Goal: Find contact information: Find contact information

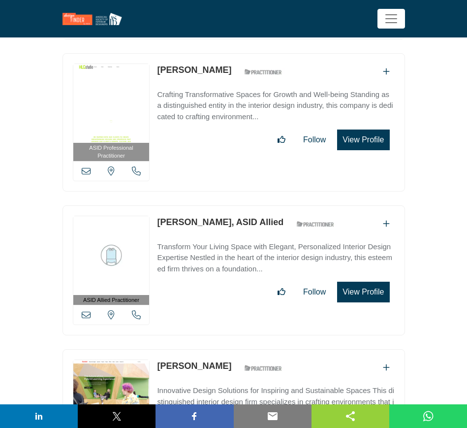
click at [163, 359] on div "William Bouchey ASID Qualified Practitioner who validates work and experience t…" at bounding box center [222, 367] width 130 height 17
drag, startPoint x: 154, startPoint y: 339, endPoint x: 228, endPoint y: 340, distance: 73.9
click at [228, 349] on div "ASID Professional Practitioner ASID Professional Practitioners have successfull…" at bounding box center [234, 418] width 343 height 138
copy link "[PERSON_NAME]"
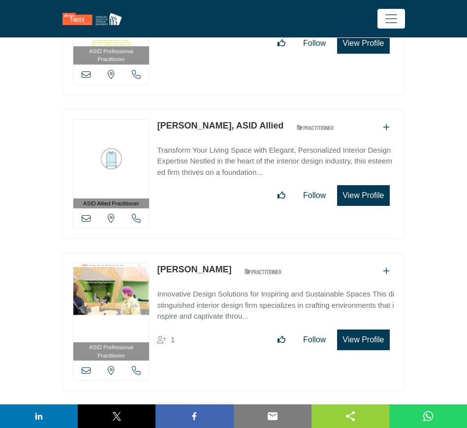
scroll to position [7721, 0]
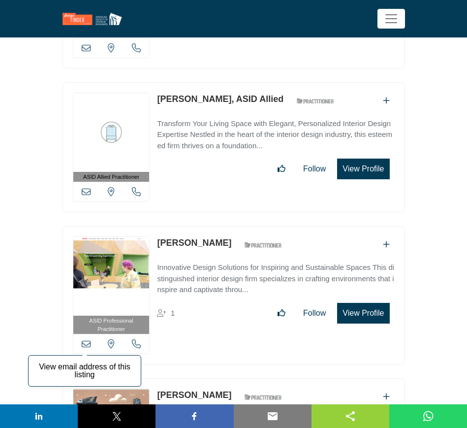
click at [86, 339] on icon at bounding box center [86, 343] width 9 height 9
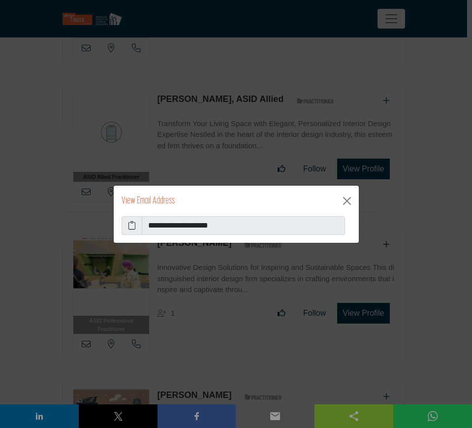
click at [131, 226] on icon at bounding box center [132, 226] width 8 height 12
click at [350, 199] on button "Close" at bounding box center [347, 201] width 16 height 16
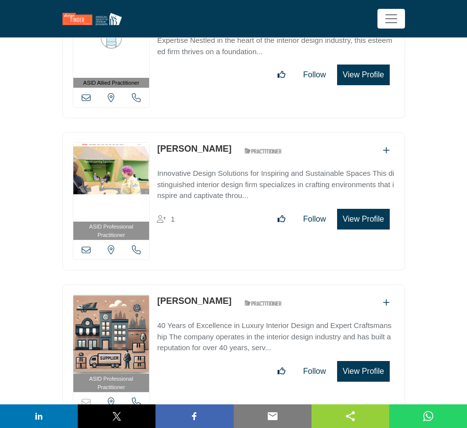
scroll to position [7844, 0]
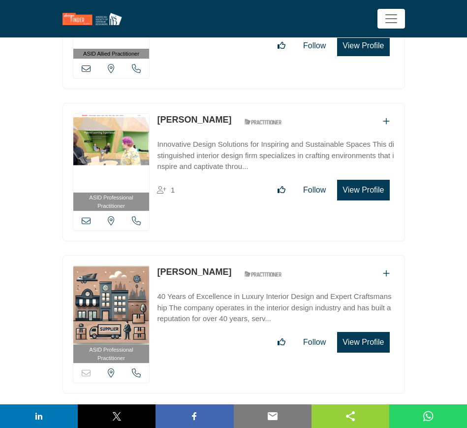
drag, startPoint x: 157, startPoint y: 246, endPoint x: 213, endPoint y: 247, distance: 56.6
click at [213, 255] on div "ASID Professional Practitioner ASID Professional Practitioners have successfull…" at bounding box center [234, 324] width 343 height 138
copy link "William Bellis"
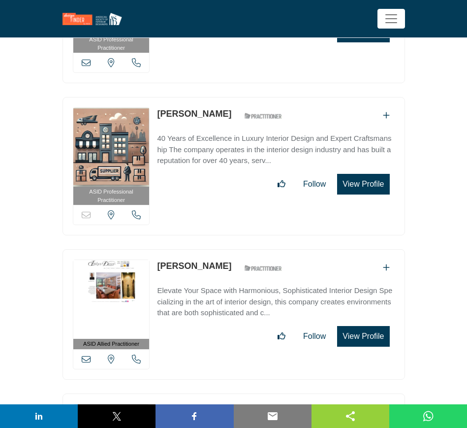
scroll to position [8029, 0]
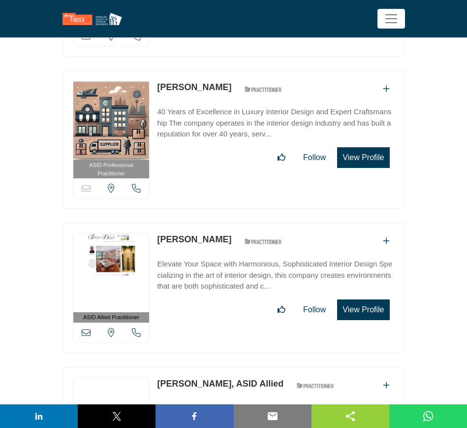
drag, startPoint x: 157, startPoint y: 209, endPoint x: 226, endPoint y: 214, distance: 69.6
click at [226, 223] on div "ASID Allied Practitioner ASID Allied Practitioners have successfully completed …" at bounding box center [234, 288] width 343 height 130
copy link "William Beitcher"
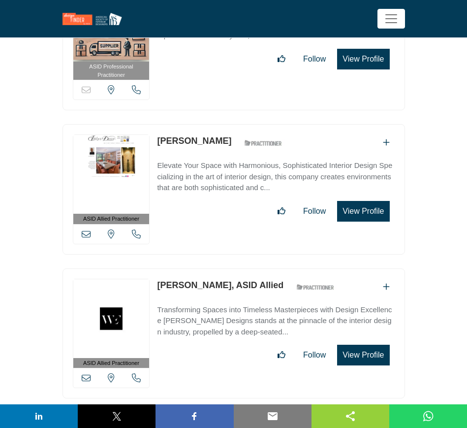
scroll to position [8152, 0]
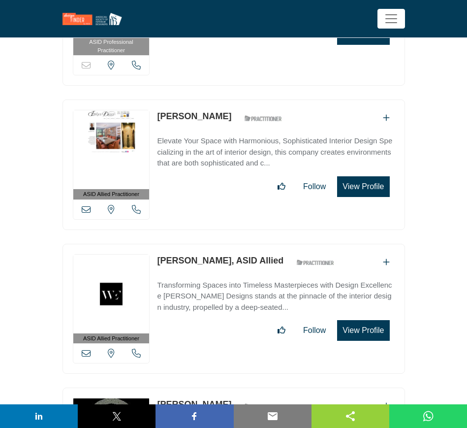
drag, startPoint x: 155, startPoint y: 232, endPoint x: 232, endPoint y: 233, distance: 77.3
click at [232, 244] on div "ASID Allied Practitioner ASID Allied Practitioners have successfully completed …" at bounding box center [234, 309] width 343 height 130
copy link "Wilfredo Emanuel"
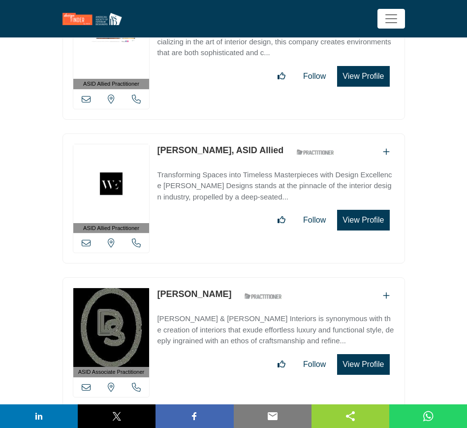
scroll to position [8275, 0]
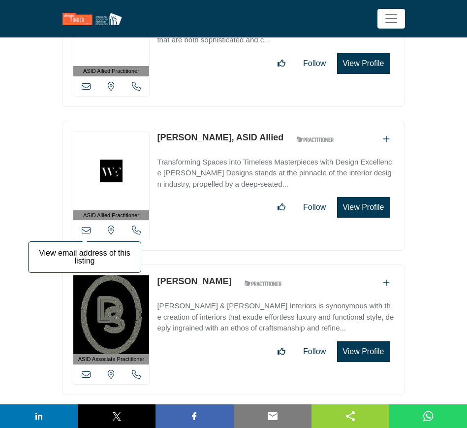
click at [85, 226] on icon at bounding box center [86, 230] width 9 height 9
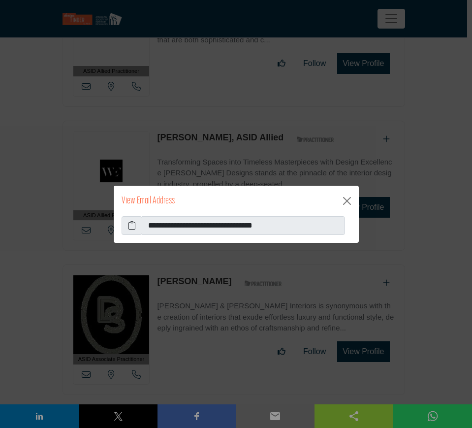
click at [131, 224] on icon at bounding box center [132, 226] width 8 height 12
drag, startPoint x: 347, startPoint y: 199, endPoint x: 331, endPoint y: 204, distance: 16.5
click at [347, 199] on button "Close" at bounding box center [347, 201] width 16 height 16
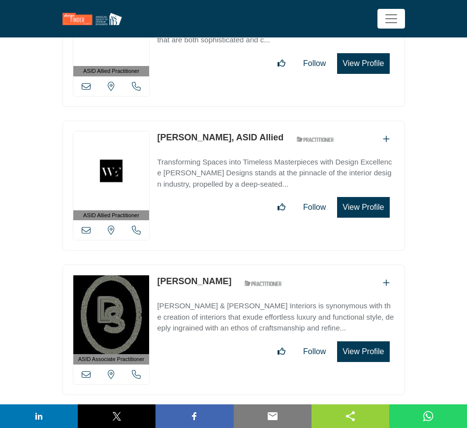
drag, startPoint x: 157, startPoint y: 254, endPoint x: 224, endPoint y: 254, distance: 67.0
click at [224, 264] on div "ASID Associate Practitioner ASID Associate Practitioners have a degree in any m…" at bounding box center [234, 329] width 343 height 130
copy link "Whitney Savage"
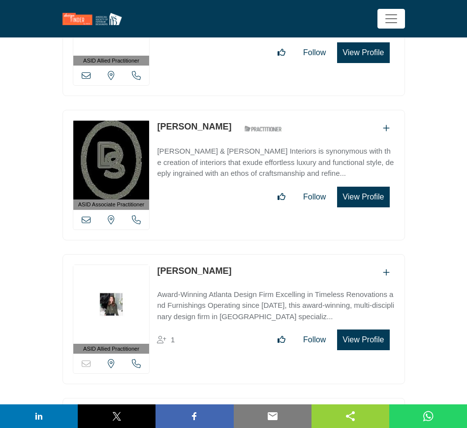
scroll to position [8459, 0]
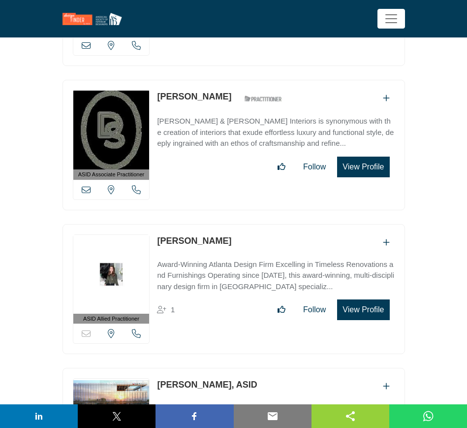
drag, startPoint x: 156, startPoint y: 211, endPoint x: 213, endPoint y: 217, distance: 57.4
click at [213, 224] on div "ASID Allied Practitioner ASID Allied Practitioners have successfully completed …" at bounding box center [234, 289] width 343 height 130
copy link "Whitney Ray"
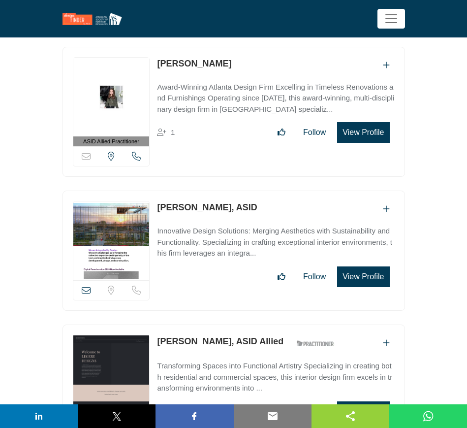
scroll to position [8644, 0]
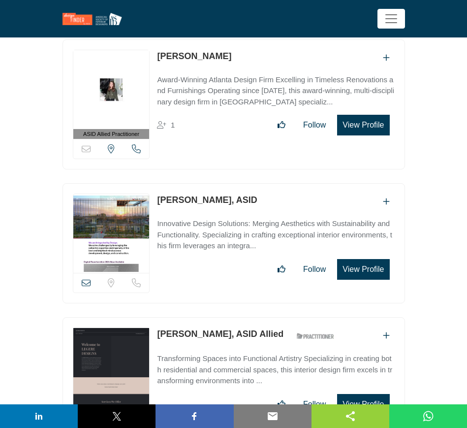
drag, startPoint x: 155, startPoint y: 168, endPoint x: 232, endPoint y: 177, distance: 77.9
click at [232, 183] on div "View email address of this listing Sorry, but we don't have a location for this…" at bounding box center [234, 243] width 343 height 120
copy link "Whitney Luerding"
drag, startPoint x: 154, startPoint y: 302, endPoint x: 222, endPoint y: 302, distance: 68.4
click at [222, 317] on div "ASID Allied Practitioner ASID Allied Practitioners have successfully completed …" at bounding box center [234, 382] width 343 height 130
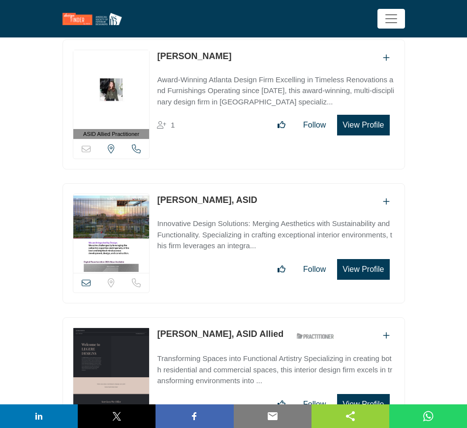
copy link "Whitney Adams"
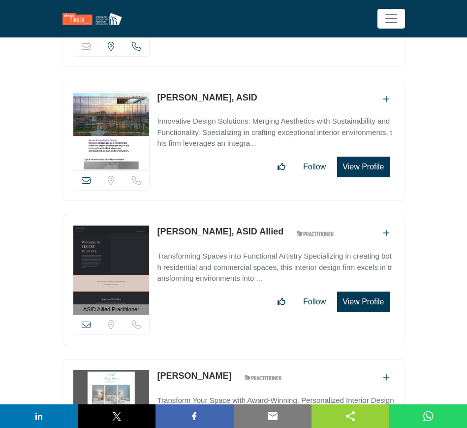
scroll to position [8767, 0]
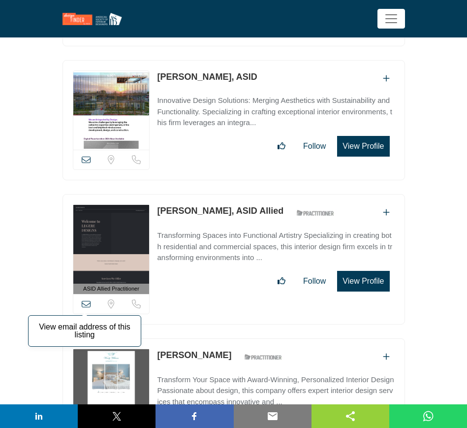
click at [86, 299] on icon at bounding box center [86, 303] width 9 height 9
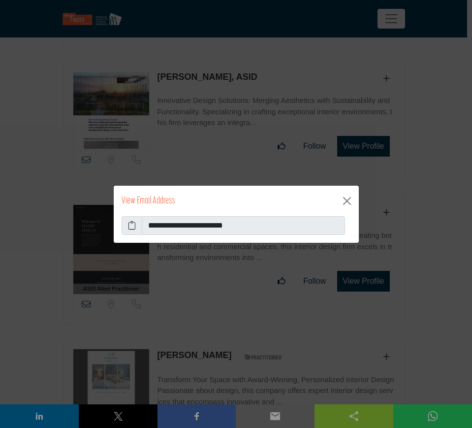
click at [130, 225] on icon at bounding box center [132, 226] width 8 height 12
drag, startPoint x: 351, startPoint y: 201, endPoint x: 373, endPoint y: 197, distance: 23.0
click at [351, 201] on button "Close" at bounding box center [347, 201] width 16 height 16
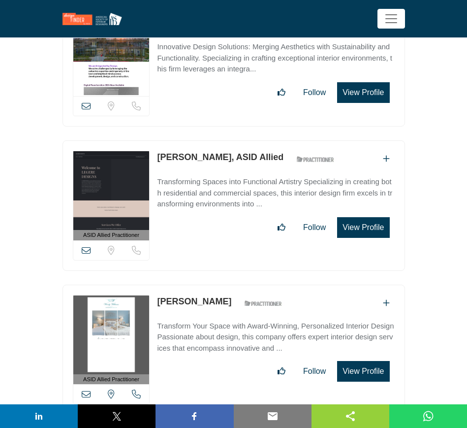
scroll to position [8890, 0]
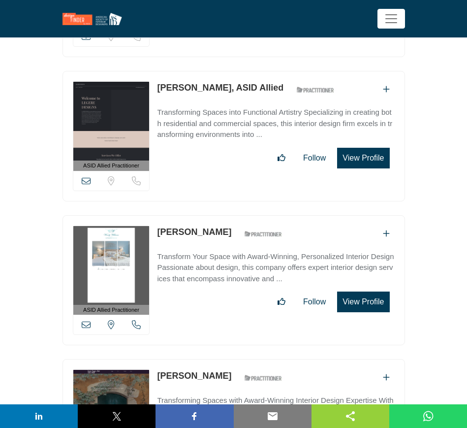
drag, startPoint x: 155, startPoint y: 202, endPoint x: 224, endPoint y: 204, distance: 68.5
click at [224, 215] on div "ASID Allied Practitioner ASID Allied Practitioners have successfully completed …" at bounding box center [234, 280] width 343 height 130
copy link "Wendy Williams"
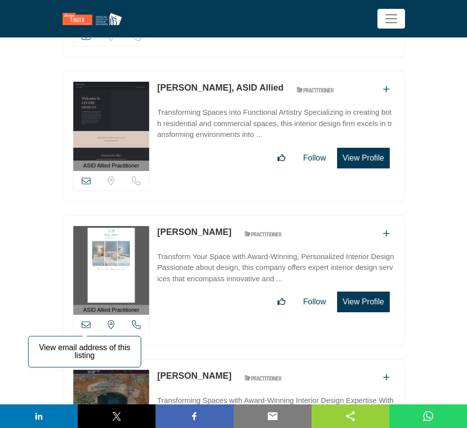
click at [85, 320] on icon at bounding box center [86, 324] width 9 height 9
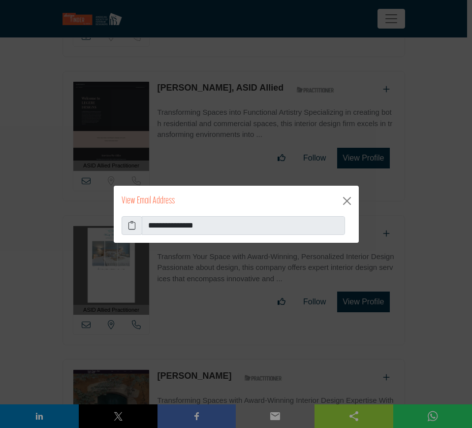
click at [130, 225] on icon at bounding box center [132, 226] width 8 height 12
drag, startPoint x: 349, startPoint y: 200, endPoint x: 334, endPoint y: 205, distance: 15.1
click at [349, 200] on button "Close" at bounding box center [347, 201] width 16 height 16
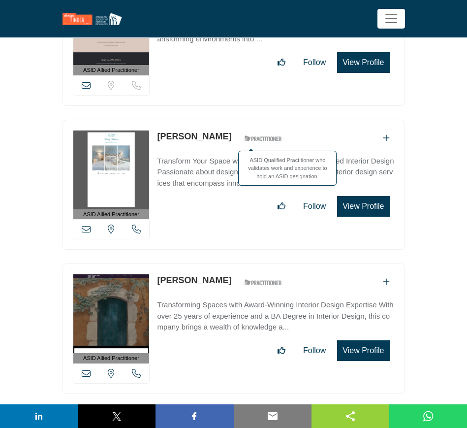
scroll to position [9013, 0]
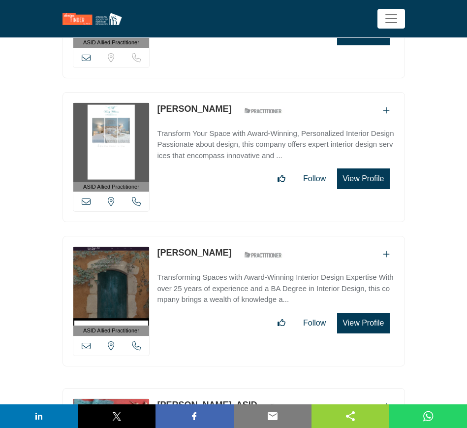
drag, startPoint x: 156, startPoint y: 222, endPoint x: 234, endPoint y: 223, distance: 78.3
click at [234, 236] on div "ASID Allied Practitioner ASID Allied Practitioners have successfully completed …" at bounding box center [234, 301] width 343 height 130
copy link "Wendy Van Horne"
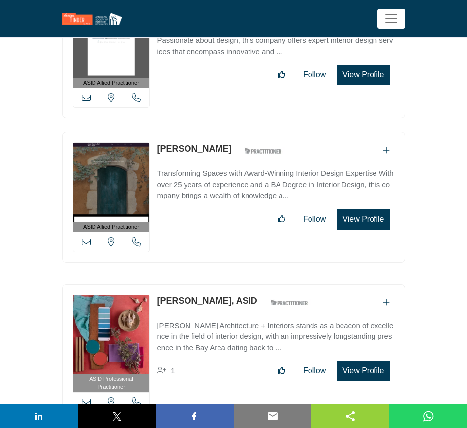
scroll to position [9136, 0]
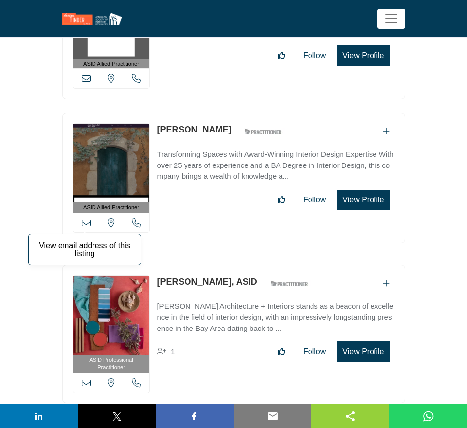
click at [87, 218] on icon at bounding box center [86, 222] width 9 height 9
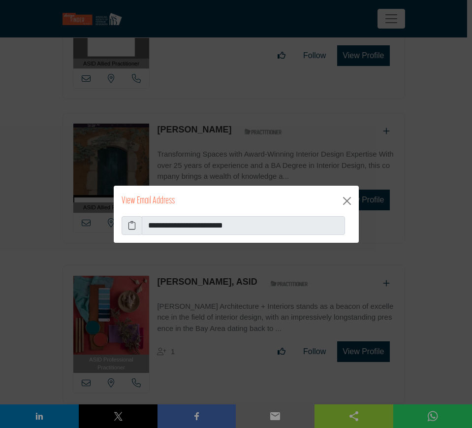
click at [132, 226] on icon at bounding box center [132, 226] width 8 height 12
click at [344, 200] on button "Close" at bounding box center [347, 201] width 16 height 16
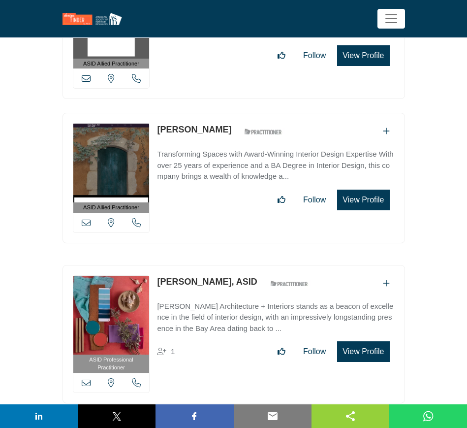
drag, startPoint x: 154, startPoint y: 251, endPoint x: 217, endPoint y: 254, distance: 63.1
click at [217, 265] on div "ASID Professional Practitioner ASID Professional Practitioners have successfull…" at bounding box center [234, 334] width 343 height 138
click at [84, 378] on icon at bounding box center [86, 382] width 9 height 9
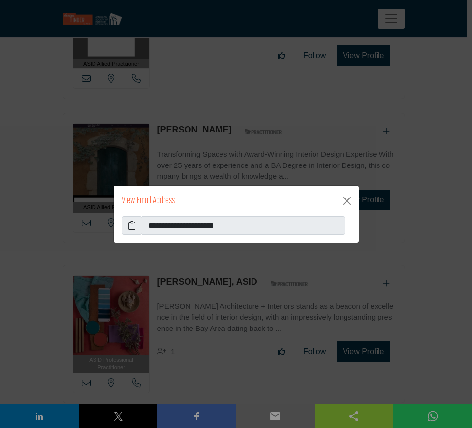
click at [130, 223] on icon at bounding box center [132, 226] width 8 height 12
drag, startPoint x: 343, startPoint y: 200, endPoint x: 327, endPoint y: 212, distance: 19.8
click at [343, 200] on button "Close" at bounding box center [347, 201] width 16 height 16
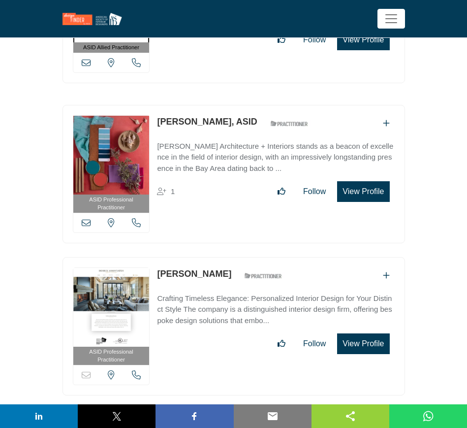
scroll to position [9321, 0]
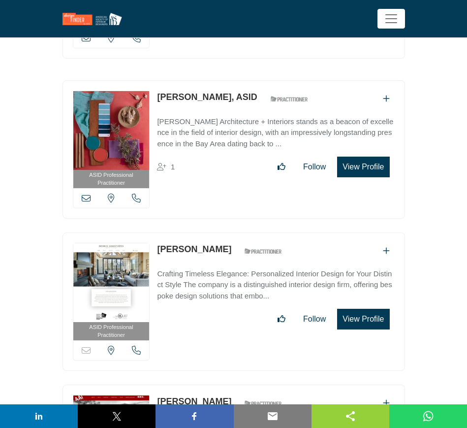
drag, startPoint x: 155, startPoint y: 216, endPoint x: 207, endPoint y: 222, distance: 52.5
click at [207, 232] on div "ASID Professional Practitioner ASID Professional Practitioners have successfull…" at bounding box center [234, 301] width 343 height 138
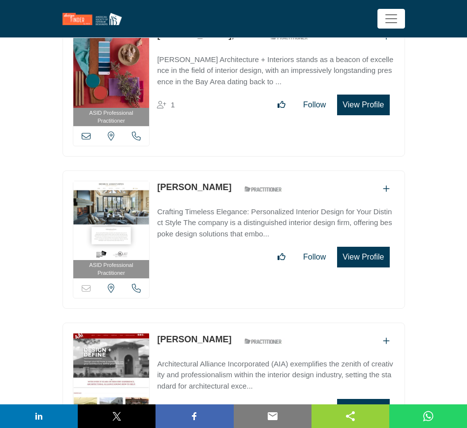
scroll to position [9444, 0]
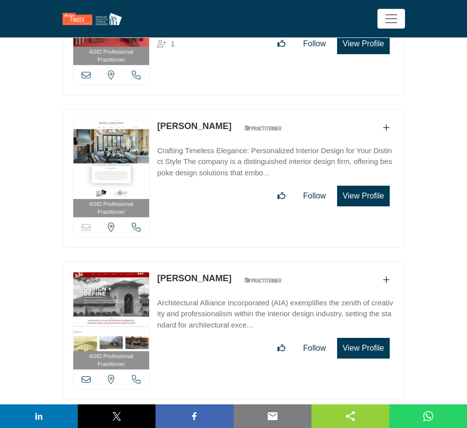
drag, startPoint x: 153, startPoint y: 246, endPoint x: 218, endPoint y: 249, distance: 65.1
click at [218, 261] on div "ASID Professional Practitioner ASID Professional Practitioners have successfull…" at bounding box center [234, 330] width 343 height 138
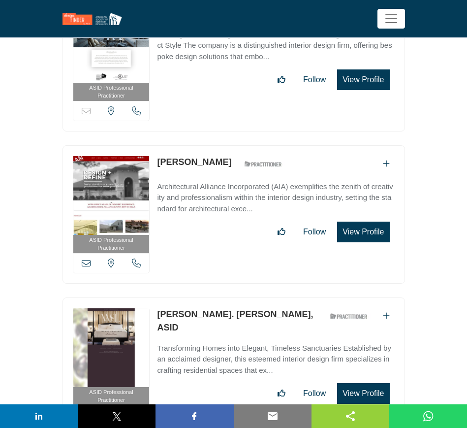
scroll to position [9567, 0]
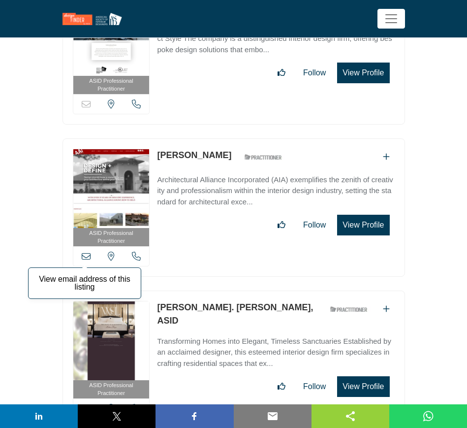
click at [84, 252] on icon at bounding box center [86, 256] width 9 height 9
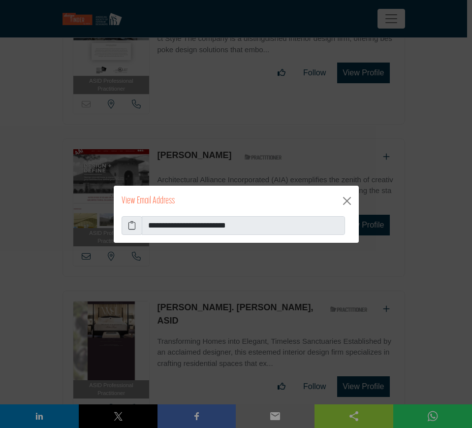
click at [133, 226] on icon at bounding box center [132, 226] width 8 height 12
click at [346, 197] on button "Close" at bounding box center [347, 201] width 16 height 16
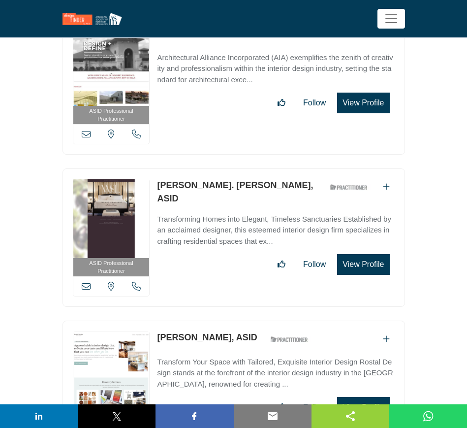
scroll to position [9690, 0]
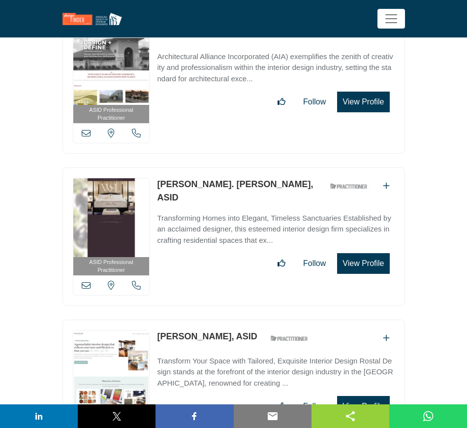
drag, startPoint x: 154, startPoint y: 149, endPoint x: 235, endPoint y: 153, distance: 81.8
click at [235, 167] on div "ASID Professional Practitioner ASID Professional Practitioners have successfull…" at bounding box center [234, 236] width 343 height 138
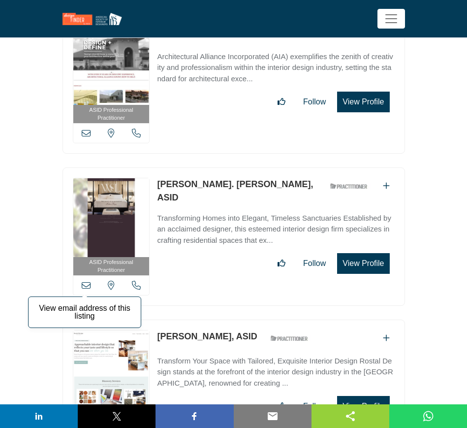
click at [85, 281] on icon at bounding box center [86, 285] width 9 height 9
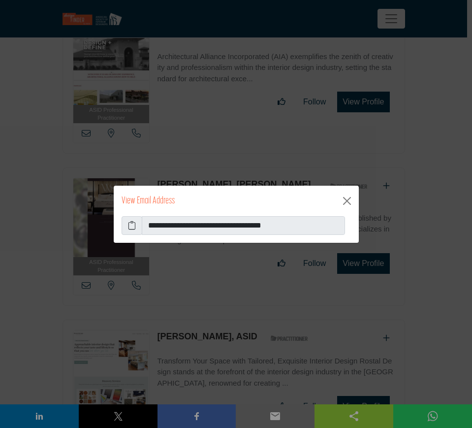
click at [129, 223] on icon at bounding box center [132, 226] width 8 height 12
click at [348, 201] on button "Close" at bounding box center [347, 201] width 16 height 16
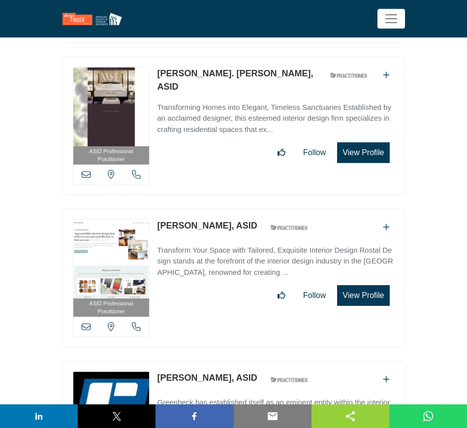
scroll to position [9813, 0]
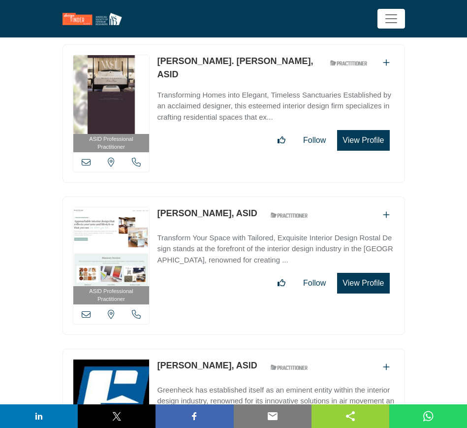
drag, startPoint x: 155, startPoint y: 178, endPoint x: 219, endPoint y: 179, distance: 63.5
click at [219, 196] on div "ASID Professional Practitioner ASID Professional Practitioners have successfull…" at bounding box center [234, 265] width 343 height 138
click at [183, 226] on link "Transform Your Space with Tailored, Exquisite Interior Design Rostal Design sta…" at bounding box center [275, 245] width 237 height 39
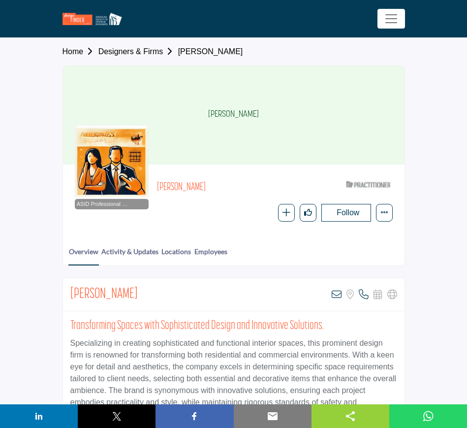
click at [118, 51] on link "Designers & Firms" at bounding box center [138, 51] width 80 height 8
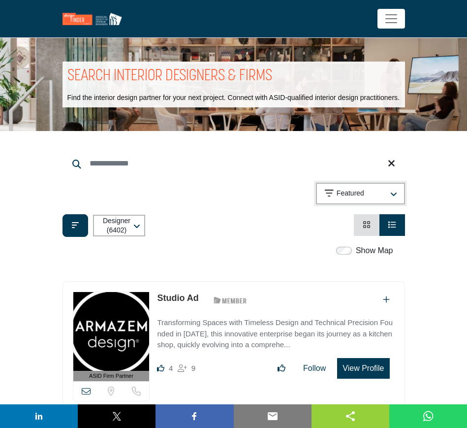
click at [394, 193] on icon "button" at bounding box center [393, 195] width 7 height 8
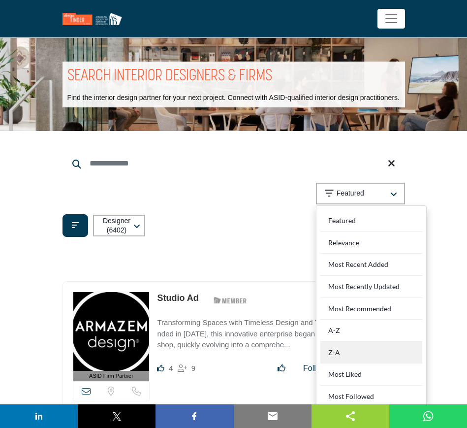
click at [363, 354] on div "Z-A" at bounding box center [372, 353] width 102 height 22
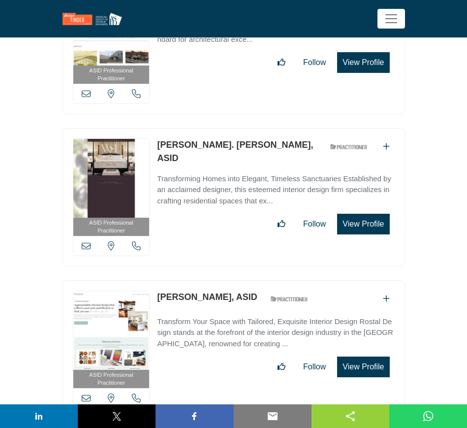
scroll to position [9735, 0]
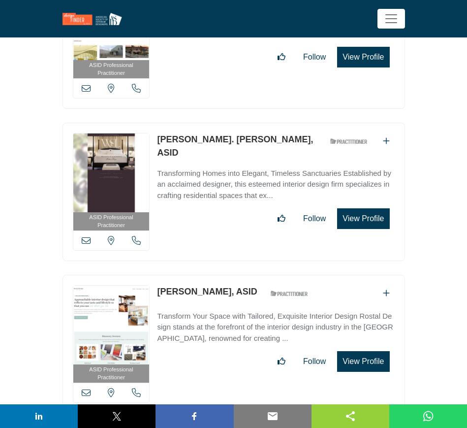
drag, startPoint x: 155, startPoint y: 258, endPoint x: 216, endPoint y: 258, distance: 61.1
click at [216, 275] on div "ASID Professional Practitioner ASID Professional Practitioners have successfull…" at bounding box center [234, 344] width 343 height 138
copy link "[PERSON_NAME]"
click at [82, 388] on icon at bounding box center [86, 392] width 9 height 9
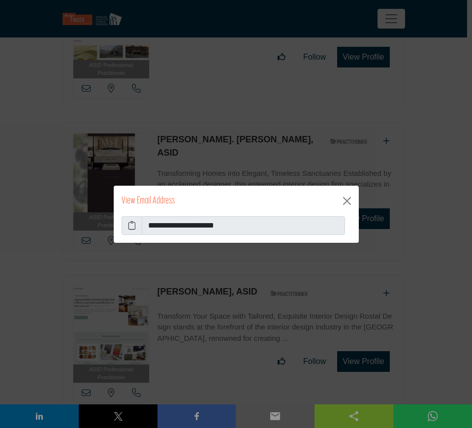
click at [130, 224] on icon at bounding box center [132, 226] width 8 height 12
drag, startPoint x: 351, startPoint y: 200, endPoint x: 313, endPoint y: 208, distance: 38.7
click at [351, 200] on button "Close" at bounding box center [347, 201] width 16 height 16
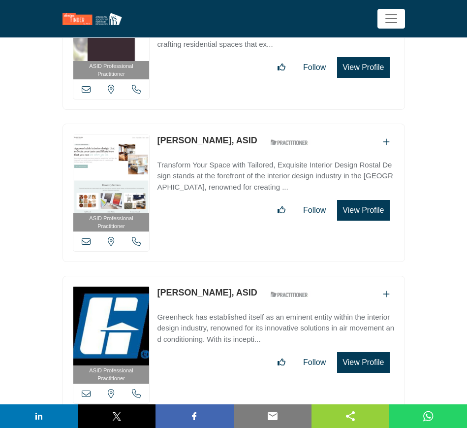
scroll to position [9920, 0]
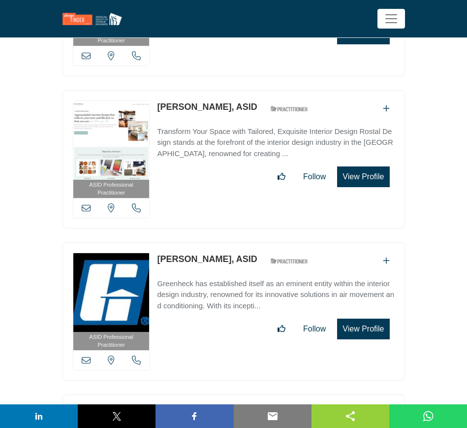
drag, startPoint x: 156, startPoint y: 226, endPoint x: 223, endPoint y: 228, distance: 67.0
click at [223, 242] on div "ASID Professional Practitioner ASID Professional Practitioners have successfull…" at bounding box center [234, 311] width 343 height 138
copy link "Wendy Redeker"
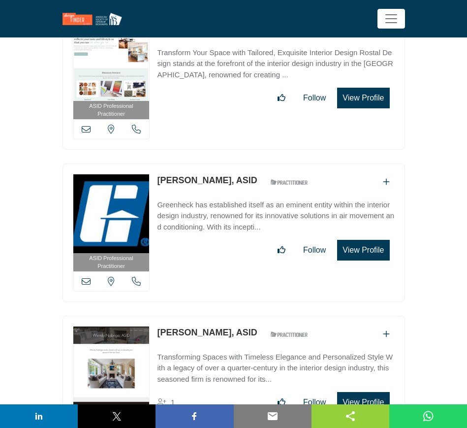
scroll to position [10043, 0]
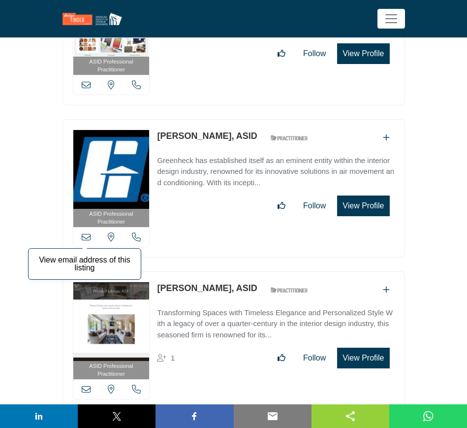
click at [85, 232] on icon at bounding box center [86, 236] width 9 height 9
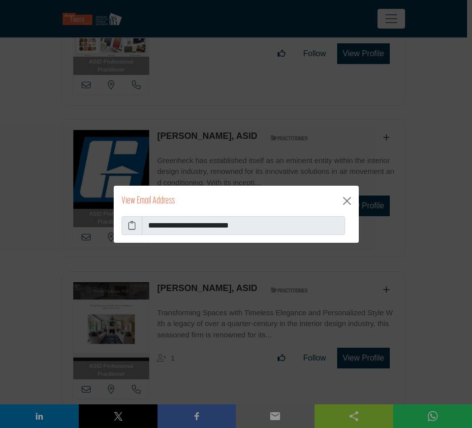
click at [132, 226] on icon at bounding box center [132, 226] width 8 height 12
click at [348, 201] on button "Close" at bounding box center [347, 201] width 16 height 16
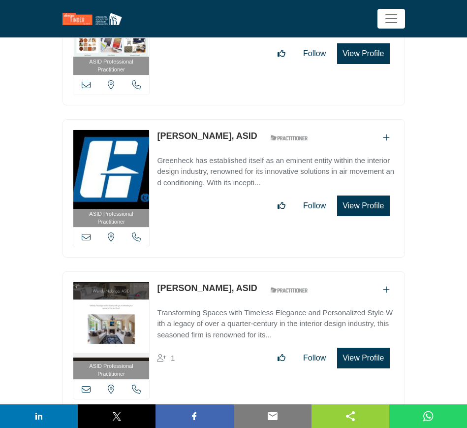
drag, startPoint x: 155, startPoint y: 254, endPoint x: 222, endPoint y: 257, distance: 66.5
click at [222, 271] on div "ASID Professional Practitioner ASID Professional Practitioners have successfull…" at bounding box center [234, 340] width 343 height 138
copy link "Wendy Nobriga"
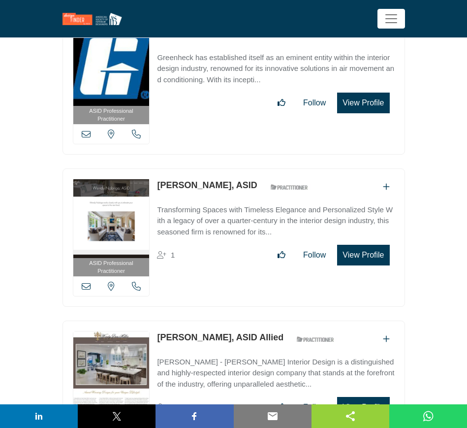
scroll to position [10166, 0]
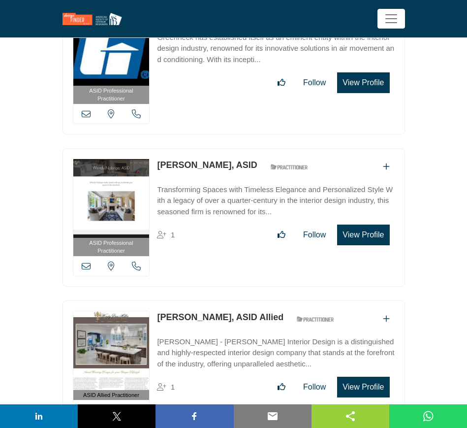
click at [87, 261] on icon at bounding box center [86, 265] width 9 height 9
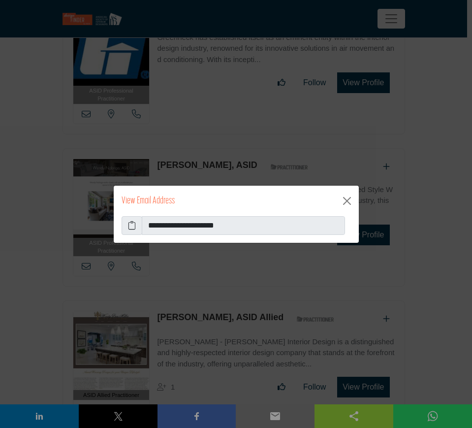
click at [131, 225] on icon at bounding box center [132, 226] width 8 height 12
drag, startPoint x: 348, startPoint y: 201, endPoint x: 300, endPoint y: 210, distance: 48.5
click at [348, 201] on button "Close" at bounding box center [347, 201] width 16 height 16
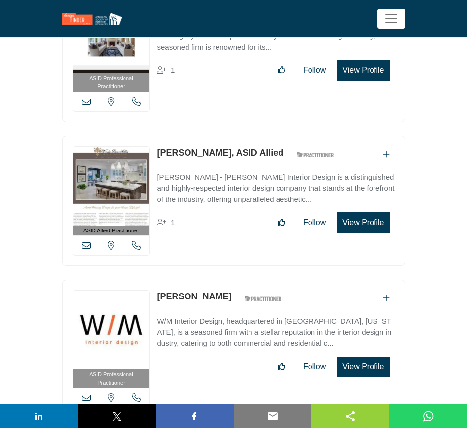
scroll to position [10351, 0]
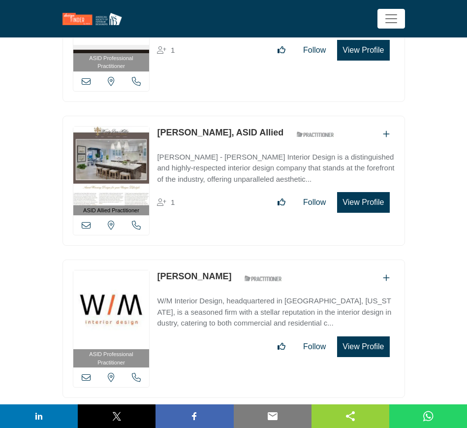
drag, startPoint x: 155, startPoint y: 98, endPoint x: 210, endPoint y: 97, distance: 55.2
click at [210, 116] on div "ASID Allied Practitioner ASID Allied Practitioners have successfully completed …" at bounding box center [234, 181] width 343 height 130
copy link "Wendy Miller"
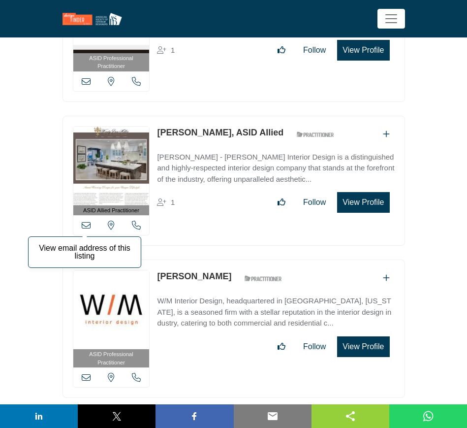
click at [89, 221] on icon at bounding box center [86, 225] width 9 height 9
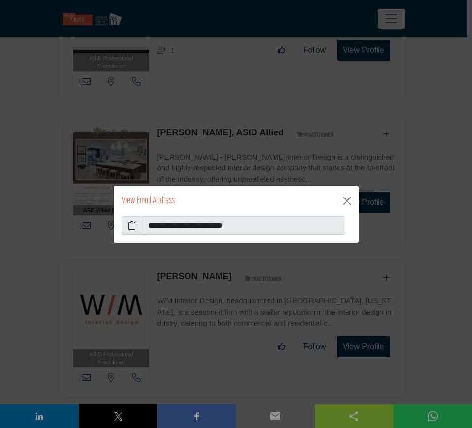
click at [129, 222] on icon at bounding box center [132, 226] width 8 height 12
drag, startPoint x: 343, startPoint y: 202, endPoint x: 373, endPoint y: 199, distance: 30.2
click at [343, 202] on button "Close" at bounding box center [347, 201] width 16 height 16
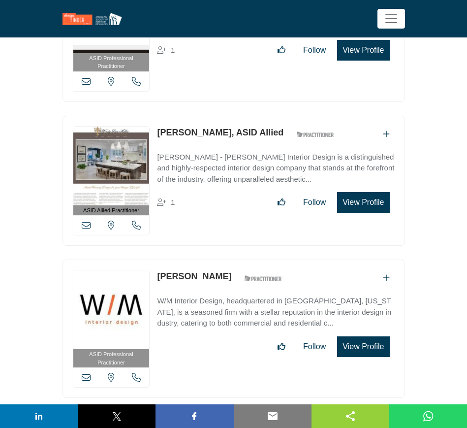
drag, startPoint x: 154, startPoint y: 241, endPoint x: 225, endPoint y: 240, distance: 70.9
click at [225, 259] on div "ASID Professional Practitioner ASID Professional Practitioners have successfull…" at bounding box center [234, 328] width 343 height 138
copy link "Wendy McTague"
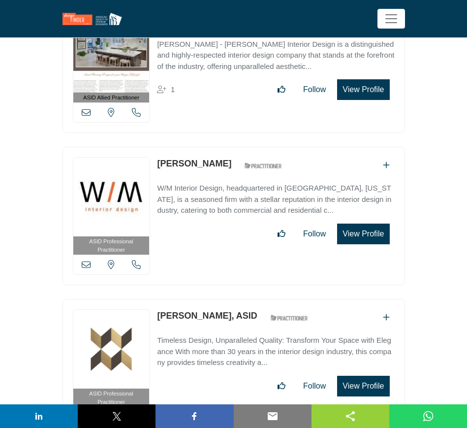
scroll to position [10474, 0]
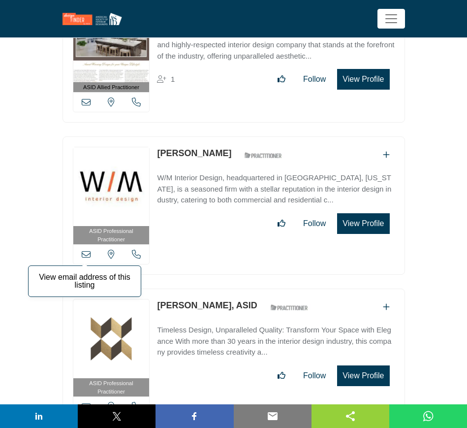
click at [84, 250] on icon at bounding box center [86, 254] width 9 height 9
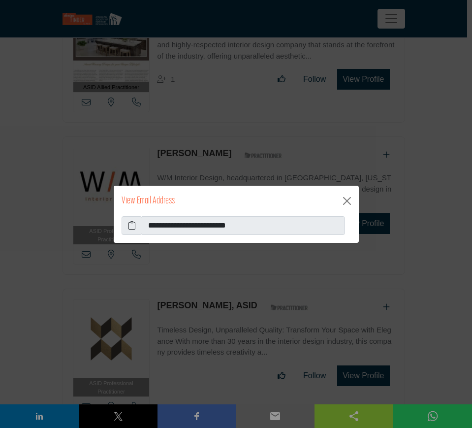
click at [129, 223] on icon at bounding box center [132, 226] width 8 height 12
drag, startPoint x: 350, startPoint y: 203, endPoint x: 269, endPoint y: 210, distance: 81.0
click at [350, 203] on button "Close" at bounding box center [347, 201] width 16 height 16
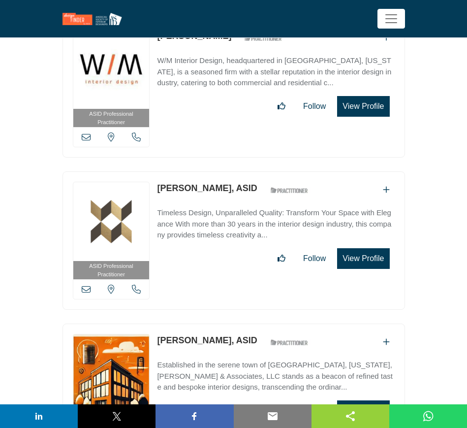
scroll to position [10597, 0]
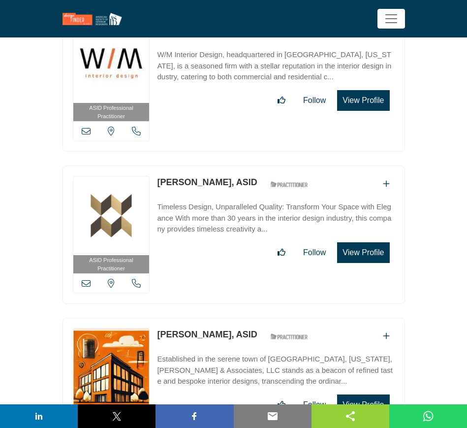
drag, startPoint x: 156, startPoint y: 147, endPoint x: 217, endPoint y: 149, distance: 61.1
click at [217, 165] on div "ASID Professional Practitioner ASID Professional Practitioners have successfull…" at bounding box center [234, 234] width 343 height 138
copy link "Wendy Mayes"
drag, startPoint x: 154, startPoint y: 299, endPoint x: 217, endPoint y: 298, distance: 63.0
click at [217, 318] on div "ASID Professional Practitioner ASID Professional Practitioners have successfull…" at bounding box center [234, 387] width 343 height 138
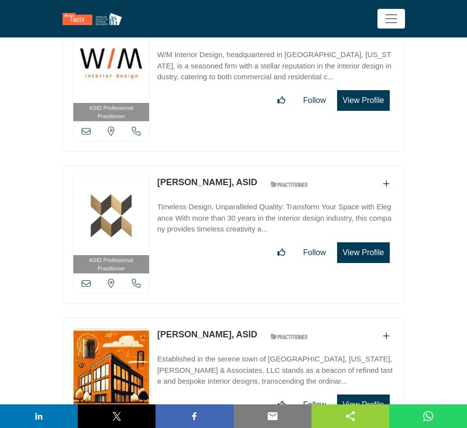
copy link "Wendy Holden"
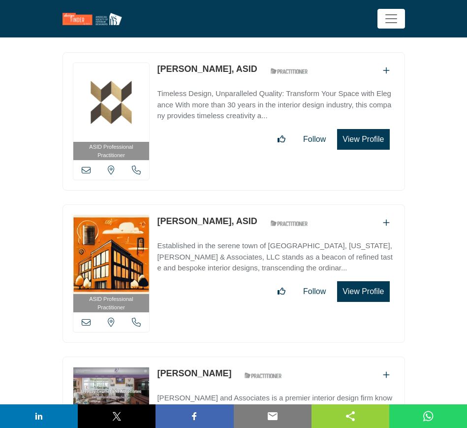
scroll to position [10781, 0]
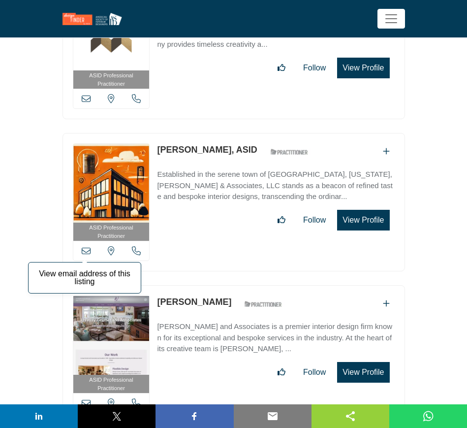
click at [87, 246] on icon at bounding box center [86, 250] width 9 height 9
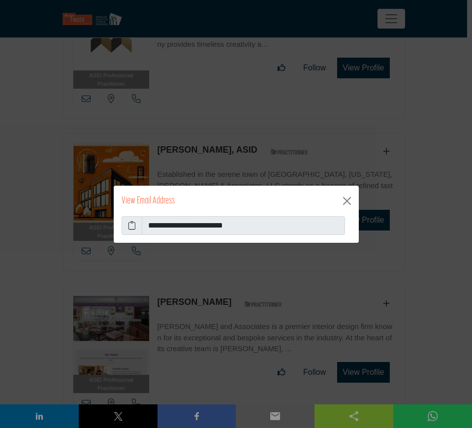
click at [132, 225] on icon at bounding box center [132, 226] width 8 height 12
click at [351, 203] on button "Close" at bounding box center [347, 201] width 16 height 16
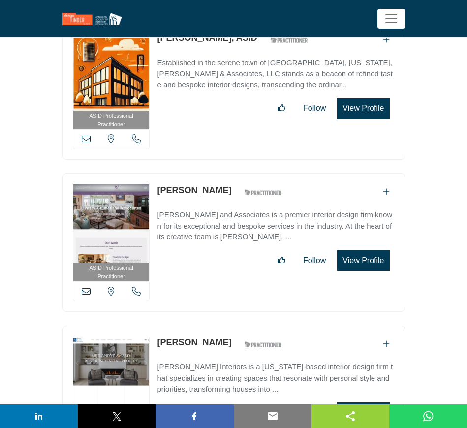
scroll to position [10904, 0]
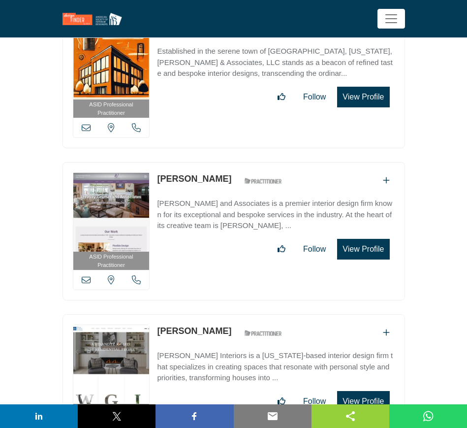
drag, startPoint x: 155, startPoint y: 143, endPoint x: 221, endPoint y: 143, distance: 66.0
click at [221, 162] on div "ASID Professional Practitioner ASID Professional Practitioners have successfull…" at bounding box center [234, 231] width 343 height 138
copy link "Wendy Grumet"
click at [85, 275] on icon at bounding box center [86, 279] width 9 height 9
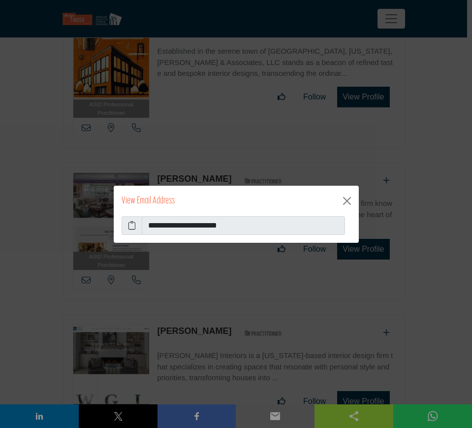
click at [130, 224] on icon at bounding box center [132, 226] width 8 height 12
click at [347, 202] on button "Close" at bounding box center [347, 201] width 16 height 16
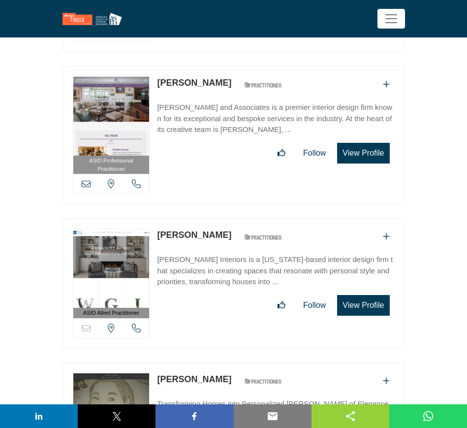
scroll to position [11028, 0]
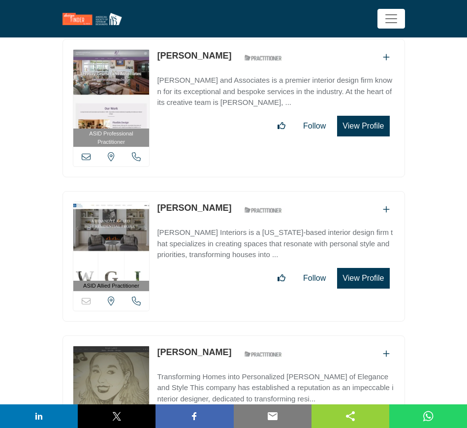
drag, startPoint x: 154, startPoint y: 170, endPoint x: 221, endPoint y: 173, distance: 66.5
click at [221, 191] on div "ASID Allied Practitioner ASID Allied Practitioners have successfully completed …" at bounding box center [234, 256] width 343 height 130
copy link "Wendy Glaister"
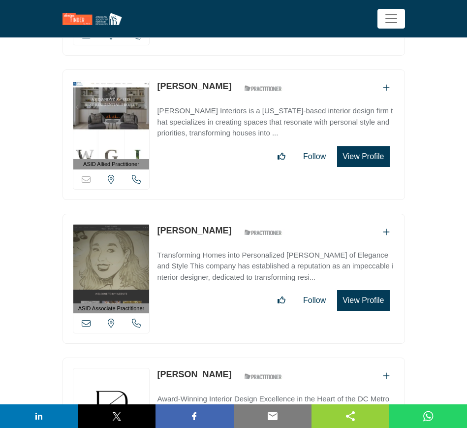
scroll to position [11151, 0]
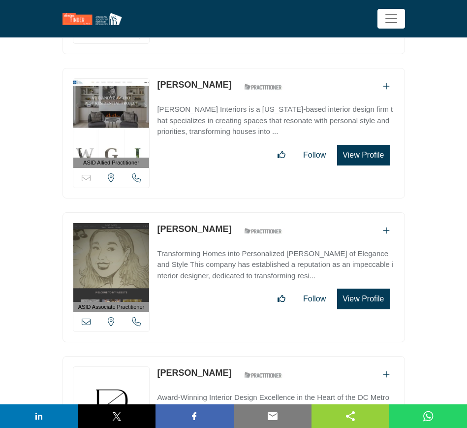
drag, startPoint x: 156, startPoint y: 190, endPoint x: 224, endPoint y: 196, distance: 68.2
click at [224, 212] on div "ASID Associate Practitioner ASID Associate Practitioners have a degree in any m…" at bounding box center [234, 277] width 343 height 130
copy link "Wendy Garfield"
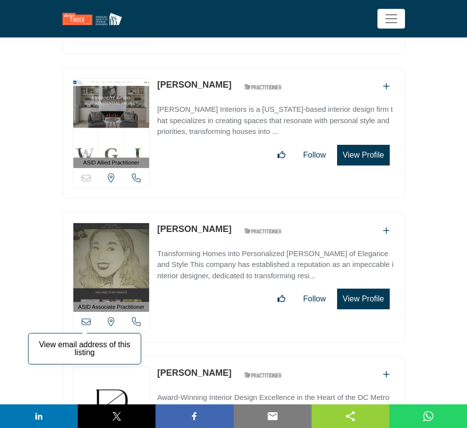
click at [87, 317] on icon at bounding box center [86, 321] width 9 height 9
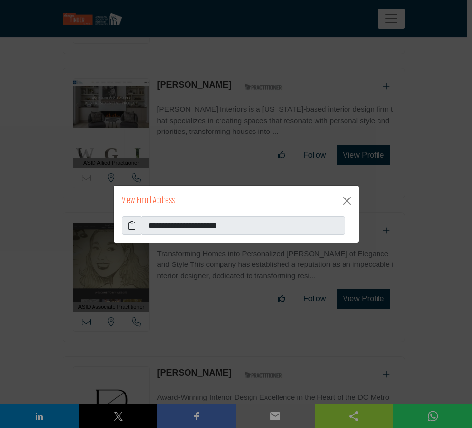
click at [131, 225] on icon at bounding box center [132, 226] width 8 height 12
click at [345, 199] on button "Close" at bounding box center [347, 201] width 16 height 16
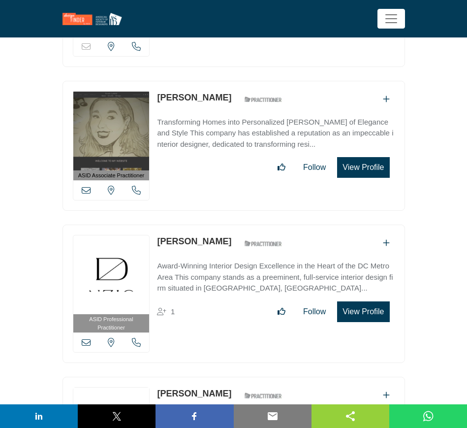
scroll to position [11335, 0]
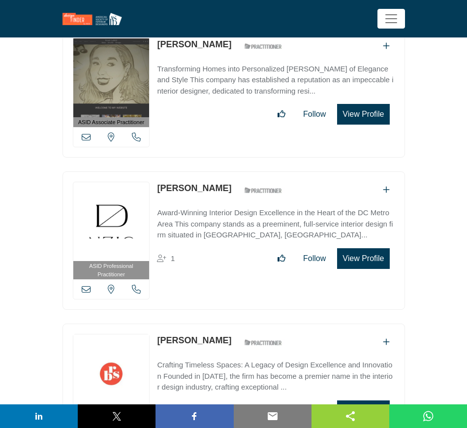
drag, startPoint x: 156, startPoint y: 151, endPoint x: 227, endPoint y: 154, distance: 71.5
click at [227, 171] on div "ASID Professional Practitioner ASID Professional Practitioners have successfull…" at bounding box center [234, 240] width 343 height 138
click at [84, 285] on icon at bounding box center [86, 289] width 9 height 9
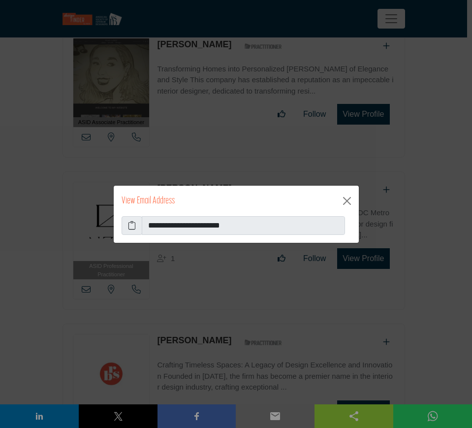
click at [132, 222] on icon at bounding box center [132, 226] width 8 height 12
drag, startPoint x: 350, startPoint y: 203, endPoint x: 316, endPoint y: 191, distance: 36.0
click at [349, 202] on button "Close" at bounding box center [347, 201] width 16 height 16
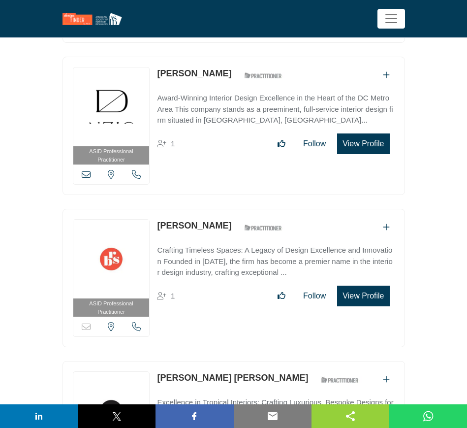
scroll to position [11458, 0]
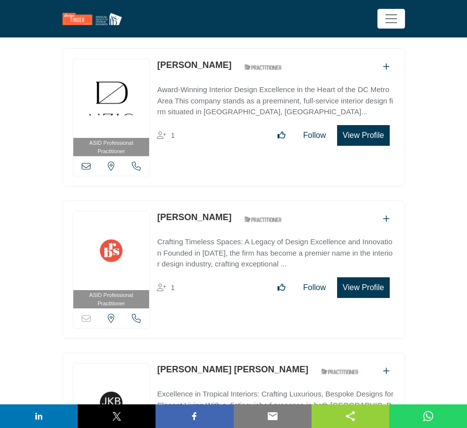
drag, startPoint x: 156, startPoint y: 179, endPoint x: 226, endPoint y: 184, distance: 69.6
click at [226, 200] on div "ASID Professional Practitioner ASID Professional Practitioners have successfull…" at bounding box center [234, 269] width 343 height 138
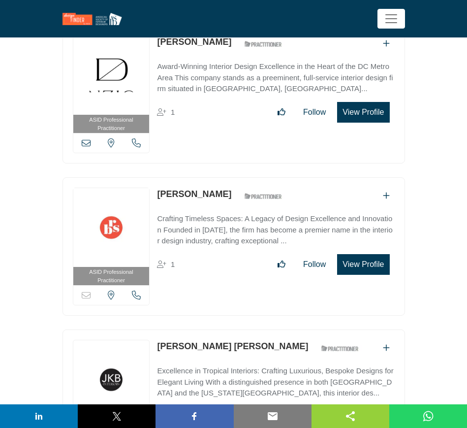
scroll to position [11581, 0]
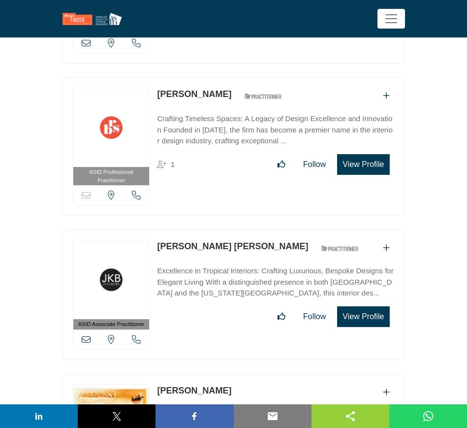
drag, startPoint x: 154, startPoint y: 208, endPoint x: 264, endPoint y: 211, distance: 109.8
click at [264, 229] on div "ASID Associate Practitioner ASID Associate Practitioners have a degree in any m…" at bounding box center [234, 294] width 343 height 130
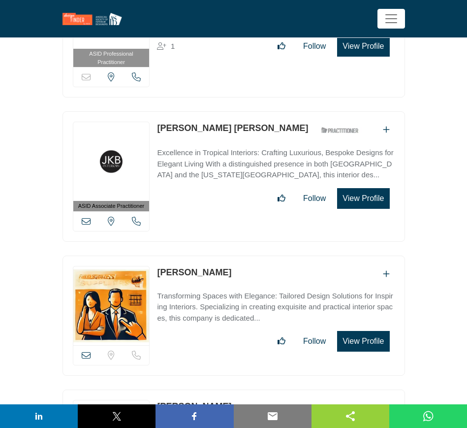
scroll to position [11705, 0]
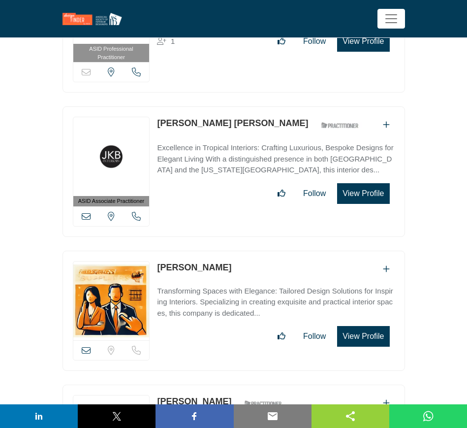
drag, startPoint x: 156, startPoint y: 228, endPoint x: 206, endPoint y: 228, distance: 50.2
click at [206, 251] on div "View email address of this listing Sorry, but we don't have a location for this…" at bounding box center [234, 311] width 343 height 120
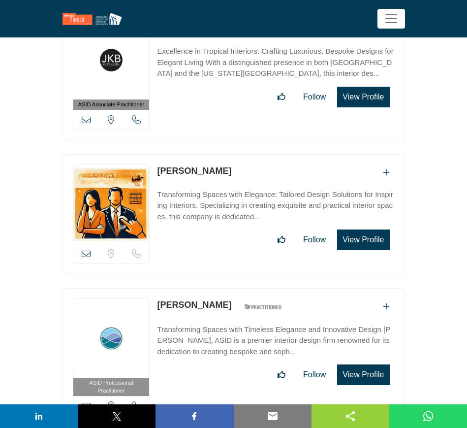
scroll to position [11889, 0]
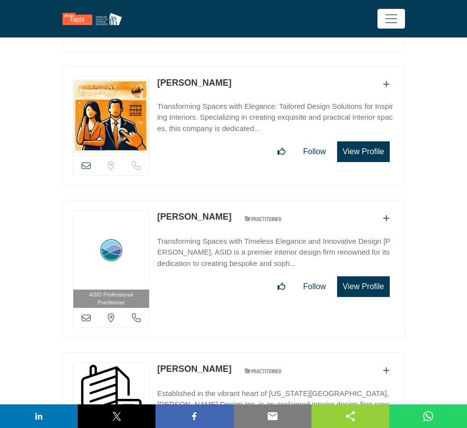
drag, startPoint x: 156, startPoint y: 177, endPoint x: 233, endPoint y: 178, distance: 77.3
click at [233, 200] on div "ASID Professional Practitioner ASID Professional Practitioners have successfull…" at bounding box center [234, 269] width 343 height 138
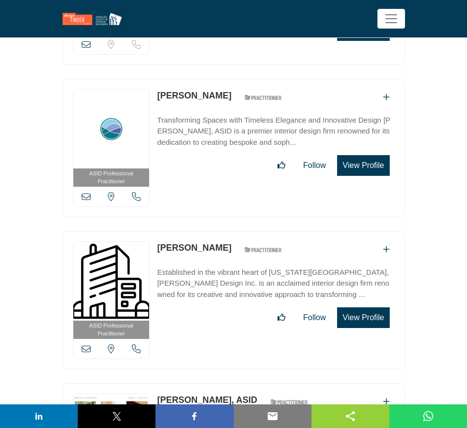
scroll to position [12012, 0]
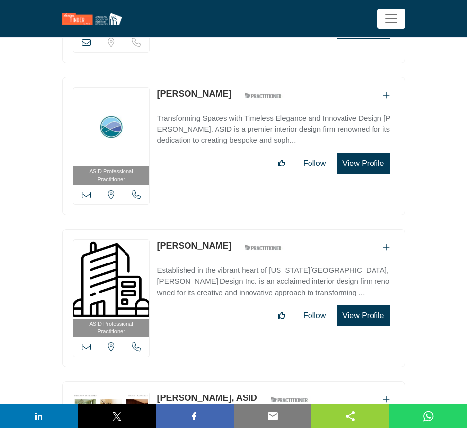
drag, startPoint x: 156, startPoint y: 204, endPoint x: 219, endPoint y: 210, distance: 63.3
click at [219, 229] on div "ASID Professional Practitioner ASID Professional Practitioners have successfull…" at bounding box center [234, 298] width 343 height 138
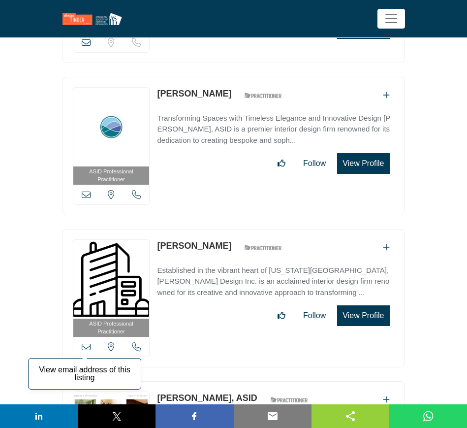
click at [86, 342] on icon at bounding box center [86, 346] width 9 height 9
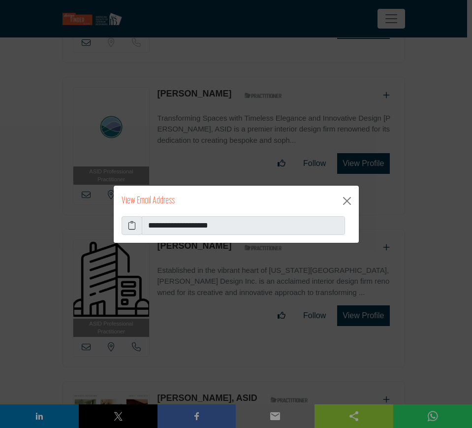
click at [133, 227] on icon at bounding box center [132, 226] width 8 height 12
drag, startPoint x: 349, startPoint y: 202, endPoint x: 361, endPoint y: 210, distance: 14.2
click at [349, 202] on button "Close" at bounding box center [347, 201] width 16 height 16
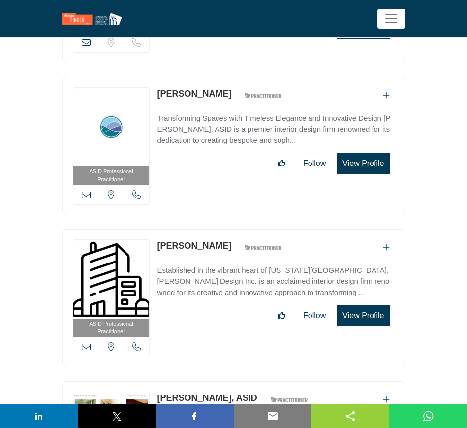
drag, startPoint x: 153, startPoint y: 205, endPoint x: 217, endPoint y: 207, distance: 64.0
click at [217, 229] on div "ASID Professional Practitioner ASID Professional Practitioners have successfull…" at bounding box center [234, 298] width 343 height 138
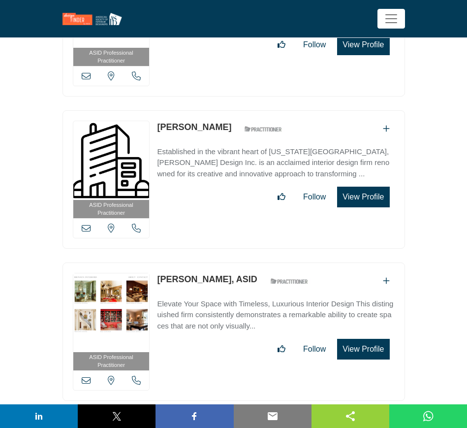
scroll to position [12135, 0]
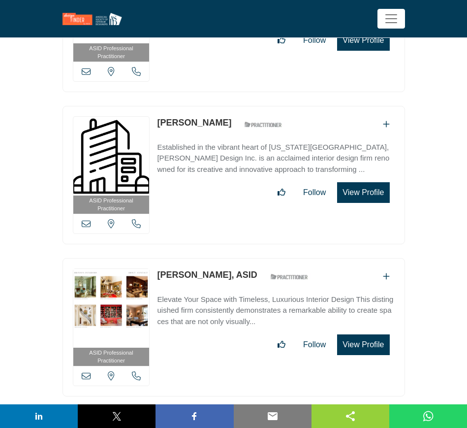
drag, startPoint x: 155, startPoint y: 233, endPoint x: 215, endPoint y: 235, distance: 60.1
click at [215, 258] on div "ASID Professional Practitioner ASID Professional Practitioners have successfull…" at bounding box center [234, 327] width 343 height 138
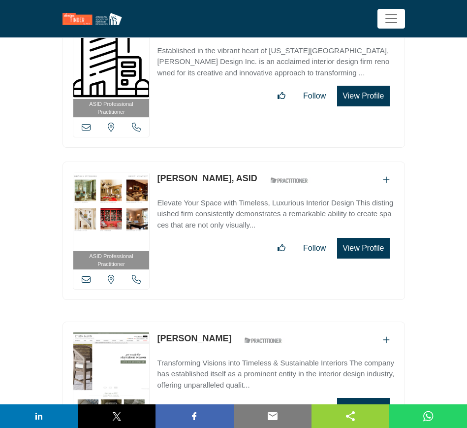
scroll to position [12259, 0]
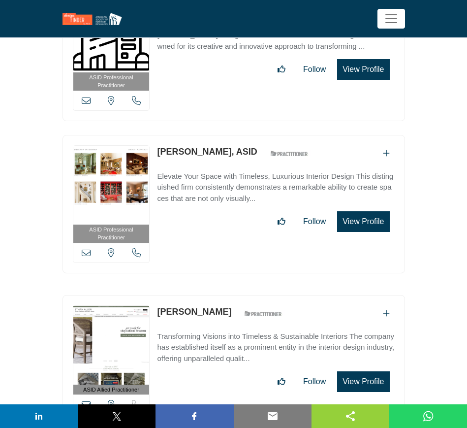
drag, startPoint x: 156, startPoint y: 269, endPoint x: 214, endPoint y: 277, distance: 58.1
click at [214, 295] on div "ASID Allied Practitioner ASID Allied Practitioners have successfully completed …" at bounding box center [234, 360] width 343 height 130
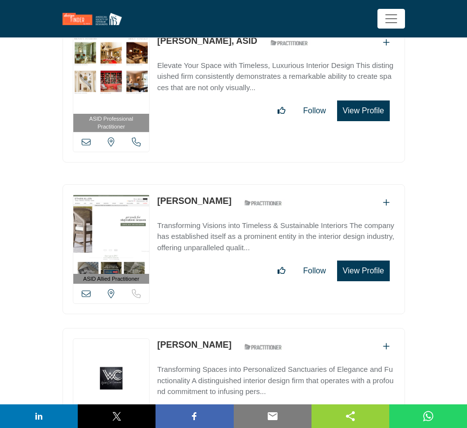
scroll to position [12382, 0]
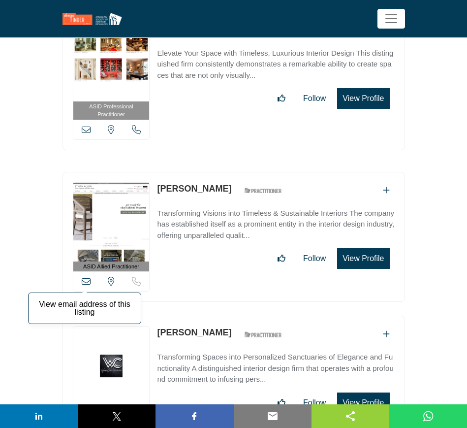
click at [85, 277] on icon at bounding box center [86, 281] width 9 height 9
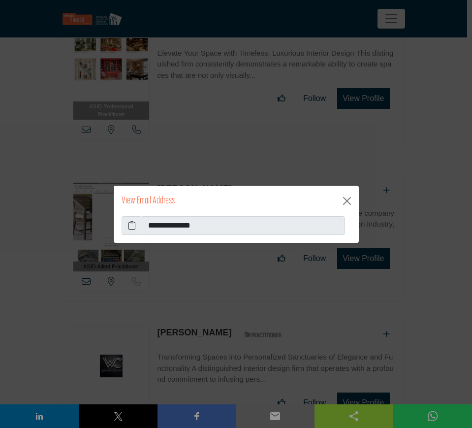
click at [129, 224] on icon at bounding box center [132, 226] width 8 height 12
click at [345, 202] on button "Close" at bounding box center [347, 201] width 16 height 16
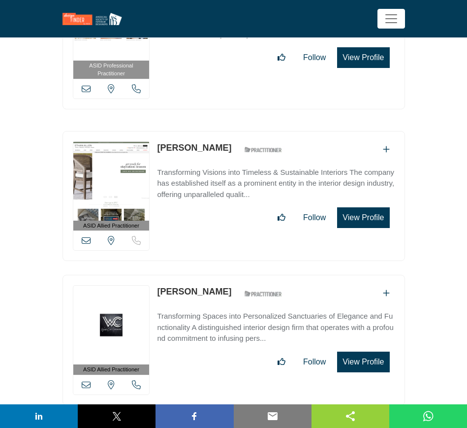
scroll to position [12443, 0]
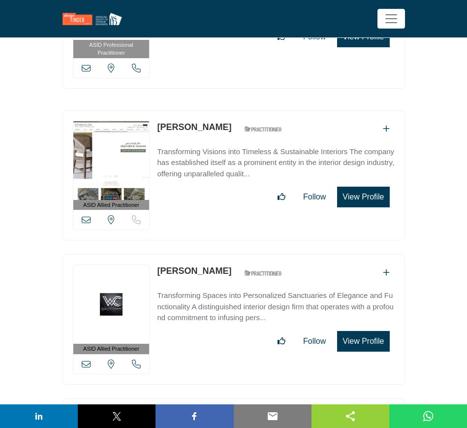
drag, startPoint x: 156, startPoint y: 229, endPoint x: 213, endPoint y: 233, distance: 57.3
click at [213, 254] on div "ASID Allied Practitioner ASID Allied Practitioners have successfully completed …" at bounding box center [234, 319] width 343 height 130
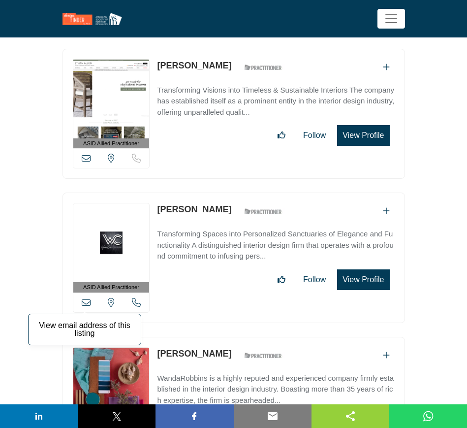
click at [87, 298] on icon at bounding box center [86, 302] width 9 height 9
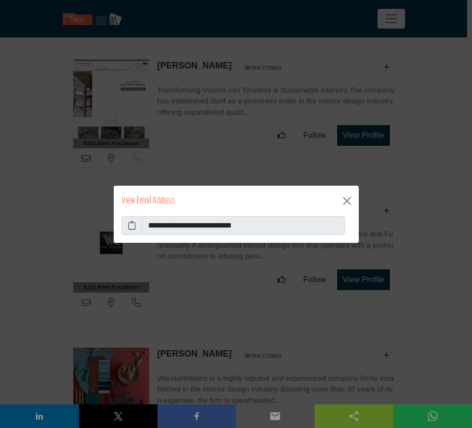
click at [130, 226] on icon at bounding box center [132, 226] width 8 height 12
drag, startPoint x: 349, startPoint y: 201, endPoint x: 346, endPoint y: 194, distance: 7.5
click at [349, 201] on button "Close" at bounding box center [347, 201] width 16 height 16
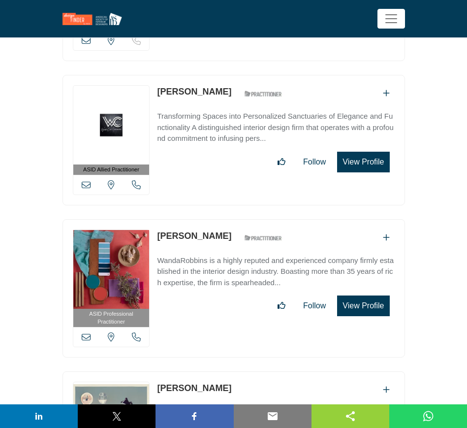
scroll to position [12628, 0]
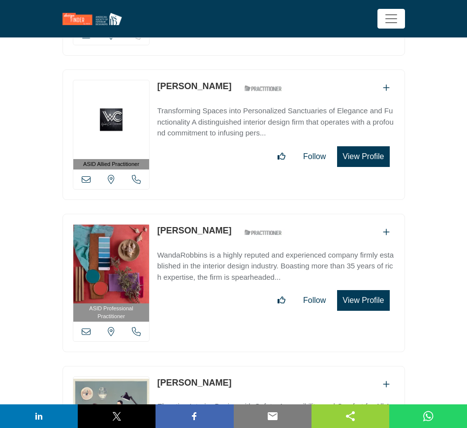
drag, startPoint x: 155, startPoint y: 190, endPoint x: 224, endPoint y: 193, distance: 69.0
click at [224, 214] on div "ASID Professional Practitioner ASID Professional Practitioners have successfull…" at bounding box center [234, 283] width 343 height 138
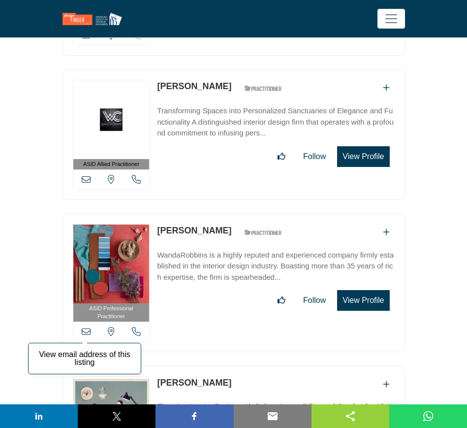
click at [85, 327] on icon at bounding box center [86, 331] width 9 height 9
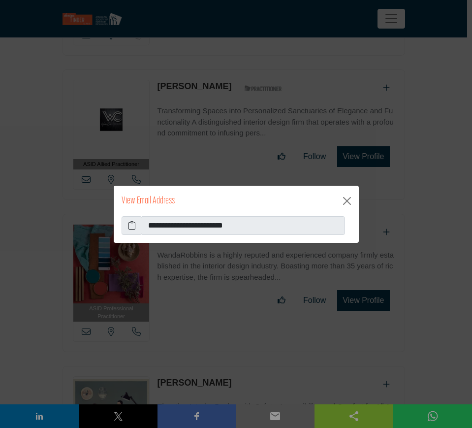
click at [131, 226] on icon at bounding box center [132, 226] width 8 height 12
click at [350, 202] on button "Close" at bounding box center [347, 201] width 16 height 16
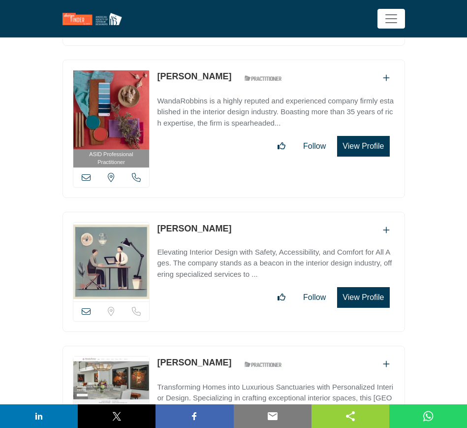
scroll to position [12812, 0]
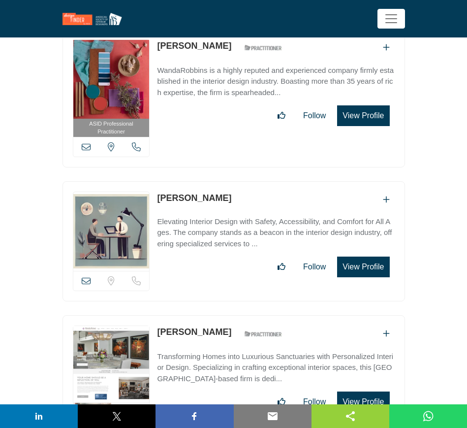
drag, startPoint x: 153, startPoint y: 156, endPoint x: 216, endPoint y: 156, distance: 63.0
click at [216, 181] on div "View email address of this listing Sorry, but we don't have a location for this…" at bounding box center [234, 241] width 343 height 120
drag, startPoint x: 83, startPoint y: 236, endPoint x: 113, endPoint y: 238, distance: 30.6
click at [83, 276] on icon at bounding box center [86, 280] width 9 height 9
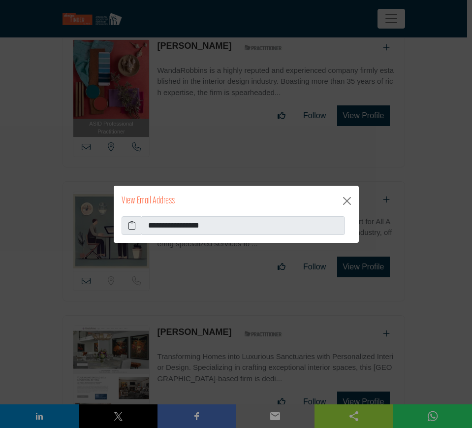
click at [129, 224] on icon at bounding box center [132, 226] width 8 height 12
click at [344, 201] on button "Close" at bounding box center [347, 201] width 16 height 16
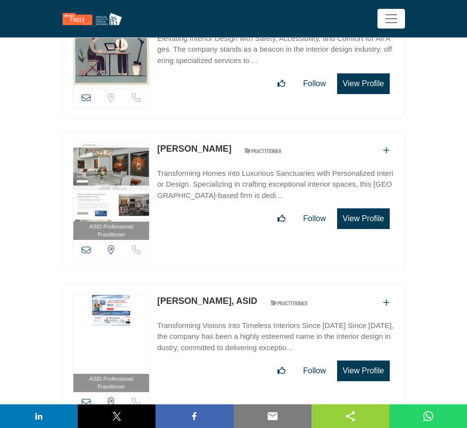
scroll to position [12997, 0]
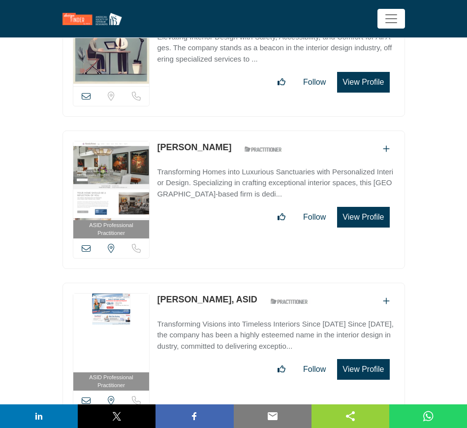
drag, startPoint x: 154, startPoint y: 253, endPoint x: 227, endPoint y: 255, distance: 72.9
click at [227, 283] on div "ASID Professional Practitioner ASID Professional Practitioners have successfull…" at bounding box center [234, 352] width 343 height 138
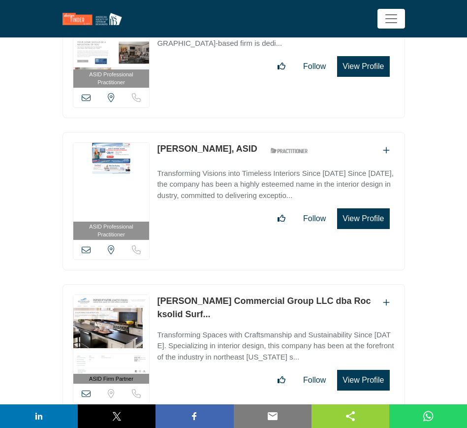
scroll to position [13182, 0]
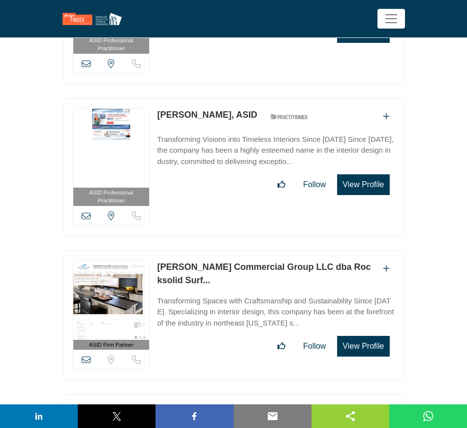
drag, startPoint x: 154, startPoint y: 220, endPoint x: 289, endPoint y: 222, distance: 134.4
click at [289, 250] on div "ASID Firm Partner ASID Firm Partners are design companies with ASID-qualified i…" at bounding box center [234, 315] width 343 height 130
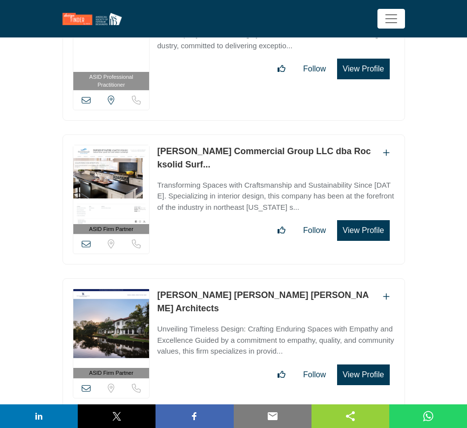
scroll to position [13305, 0]
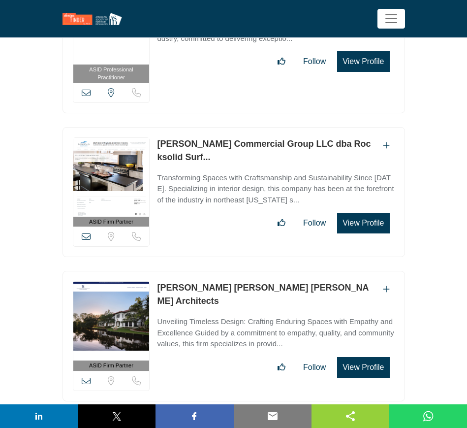
drag, startPoint x: 154, startPoint y: 241, endPoint x: 223, endPoint y: 246, distance: 69.6
click at [223, 271] on div "ASID Firm Partner ASID Firm Partners are design companies with ASID-qualified i…" at bounding box center [234, 336] width 343 height 130
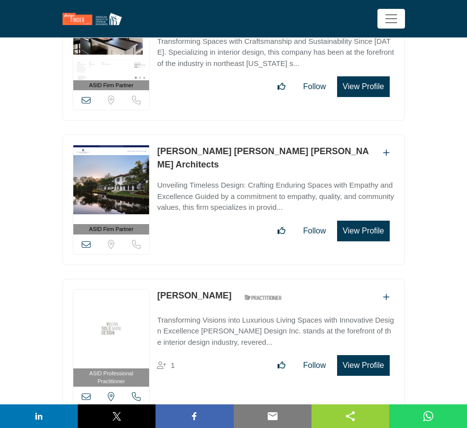
scroll to position [13489, 0]
